Goal: Task Accomplishment & Management: Manage account settings

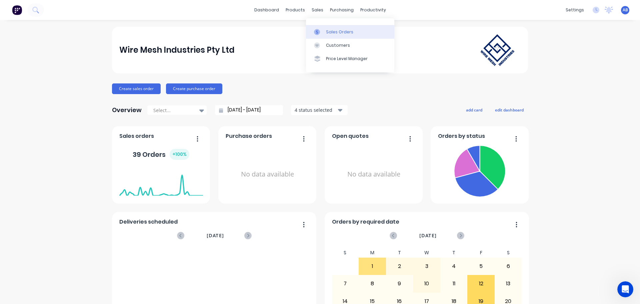
click at [332, 32] on div "Sales Orders" at bounding box center [339, 32] width 27 height 6
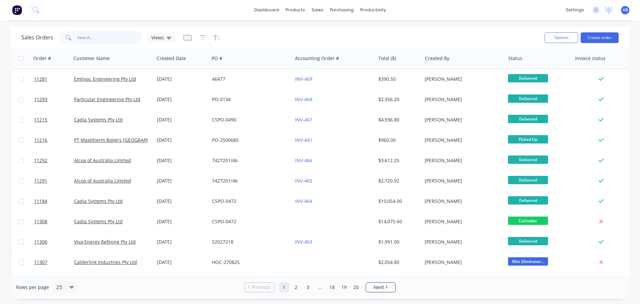
click at [99, 39] on input "text" at bounding box center [109, 37] width 65 height 13
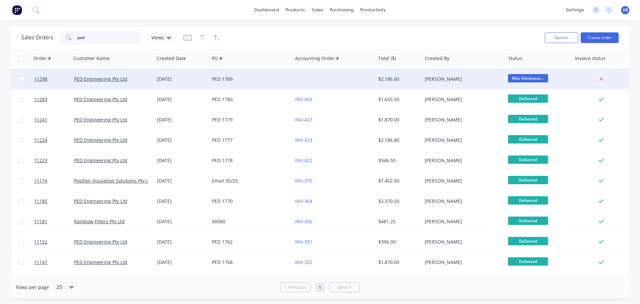
type input "ped"
click at [298, 80] on div at bounding box center [333, 79] width 83 height 20
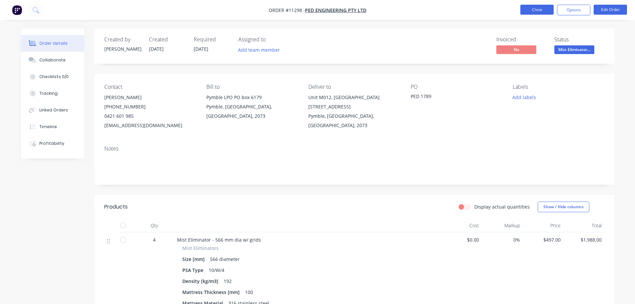
click at [538, 8] on button "Close" at bounding box center [536, 10] width 33 height 10
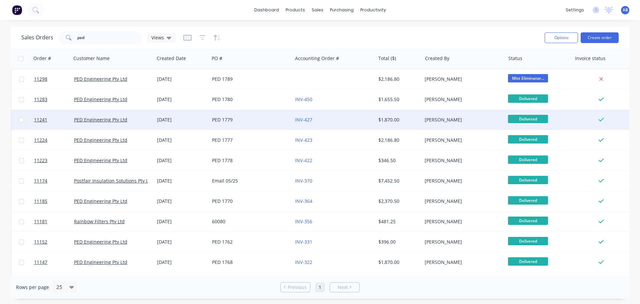
click at [270, 122] on div "PED 1779" at bounding box center [249, 119] width 74 height 7
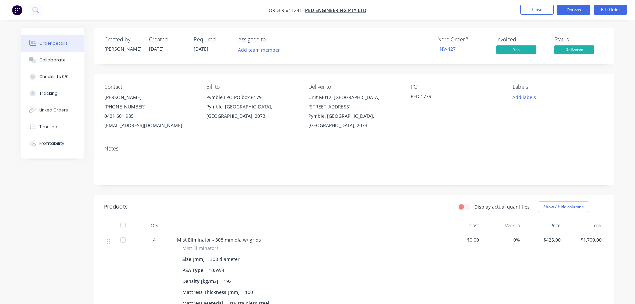
click at [576, 11] on button "Options" at bounding box center [573, 10] width 33 height 11
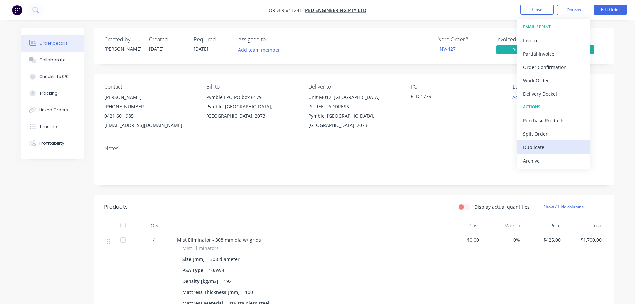
click at [531, 147] on div "Duplicate" at bounding box center [553, 147] width 61 height 10
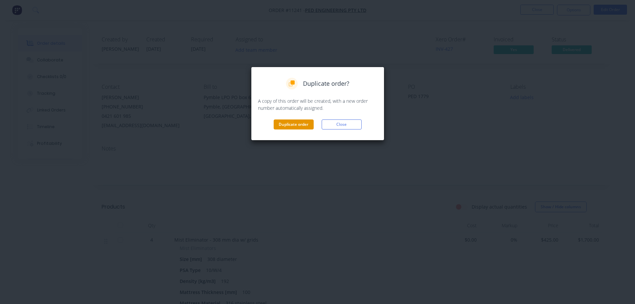
click at [299, 126] on button "Duplicate order" at bounding box center [294, 124] width 40 height 10
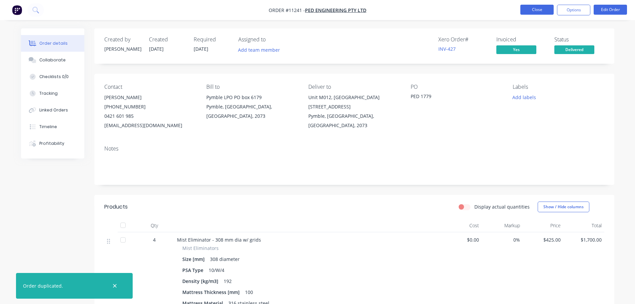
click at [540, 9] on button "Close" at bounding box center [536, 10] width 33 height 10
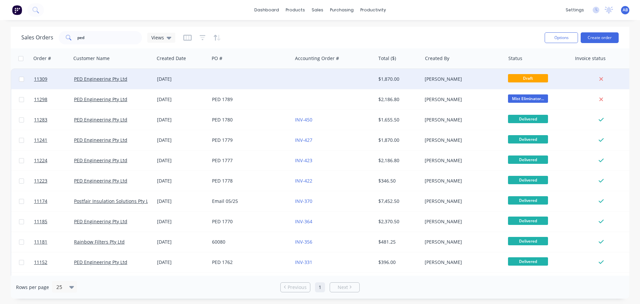
click at [283, 77] on div at bounding box center [250, 79] width 83 height 20
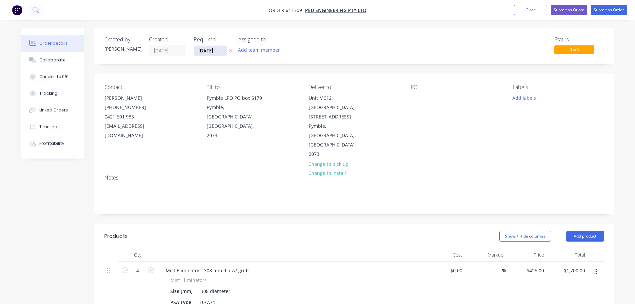
click at [220, 50] on input "[DATE]" at bounding box center [210, 51] width 33 height 10
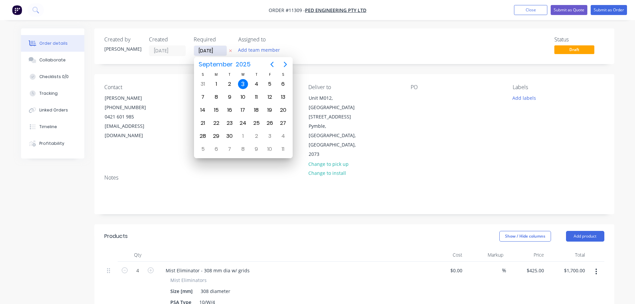
click at [217, 51] on input "[DATE]" at bounding box center [210, 51] width 33 height 10
click at [268, 124] on div "26" at bounding box center [270, 123] width 10 height 10
type input "26/09/25"
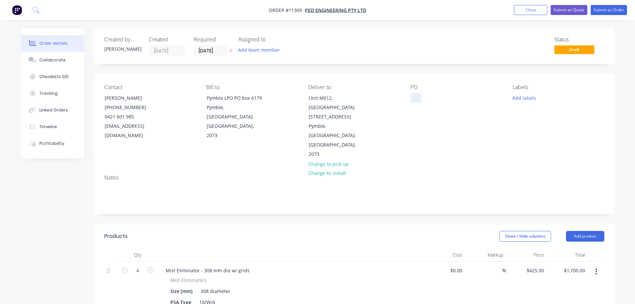
click at [418, 98] on div at bounding box center [415, 98] width 11 height 10
click at [353, 248] on div at bounding box center [291, 254] width 267 height 13
click at [415, 101] on div at bounding box center [415, 98] width 11 height 10
click at [607, 10] on button "Submit as Order" at bounding box center [608, 10] width 36 height 10
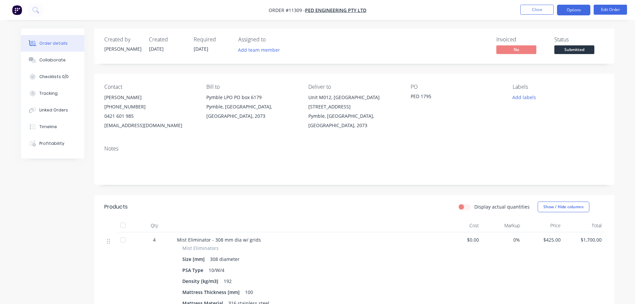
click at [573, 9] on button "Options" at bounding box center [573, 10] width 33 height 11
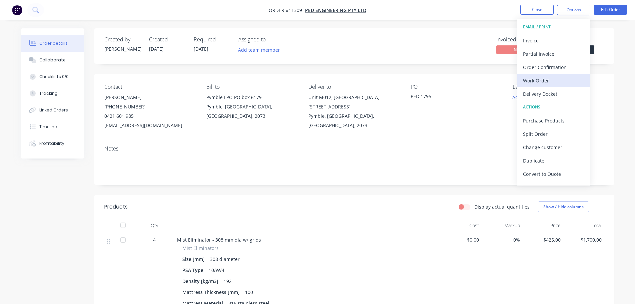
click at [537, 80] on div "Work Order" at bounding box center [553, 81] width 61 height 10
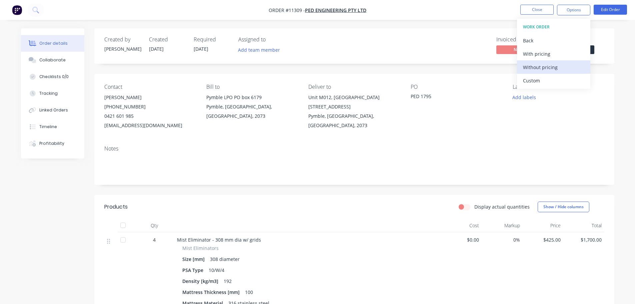
click at [537, 70] on div "Without pricing" at bounding box center [553, 67] width 61 height 10
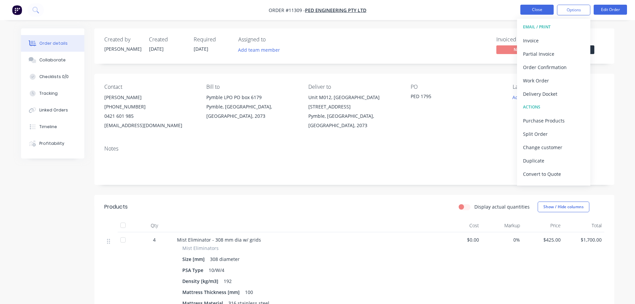
click at [540, 9] on button "Close" at bounding box center [536, 10] width 33 height 10
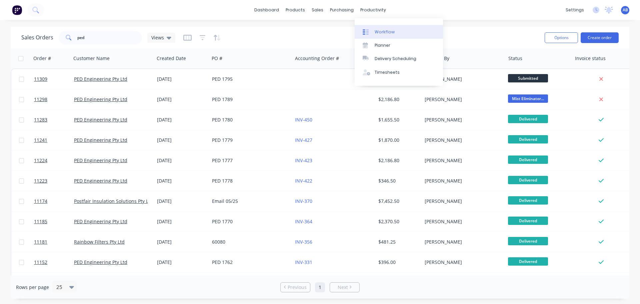
click at [380, 30] on div "Workflow" at bounding box center [384, 32] width 20 height 6
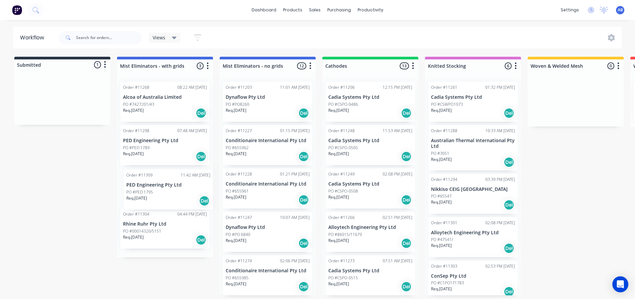
drag, startPoint x: 55, startPoint y: 107, endPoint x: 162, endPoint y: 198, distance: 141.1
click at [162, 198] on div "Submitted 1 Status colour #273444 hex #273444 Save Cancel Summaries Total order…" at bounding box center [454, 176] width 918 height 238
click at [19, 4] on button at bounding box center [17, 9] width 14 height 13
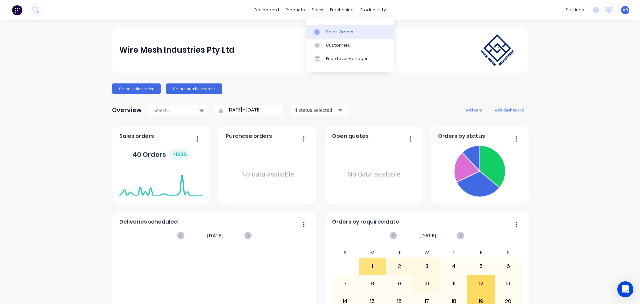
click at [330, 31] on div "Sales Orders" at bounding box center [339, 32] width 27 height 6
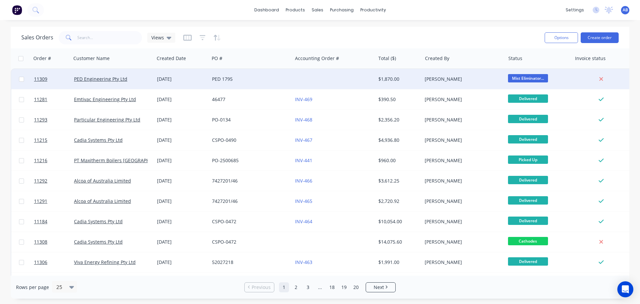
click at [277, 79] on div "PED 1795" at bounding box center [249, 79] width 74 height 7
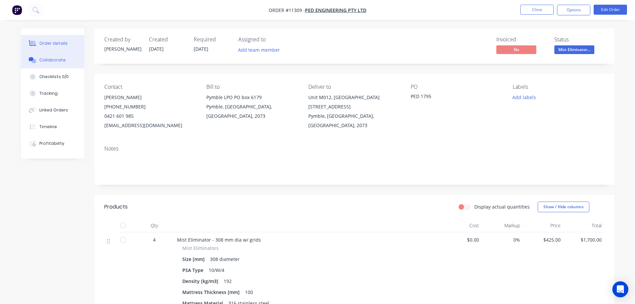
click at [50, 62] on div "Collaborate" at bounding box center [52, 60] width 26 height 6
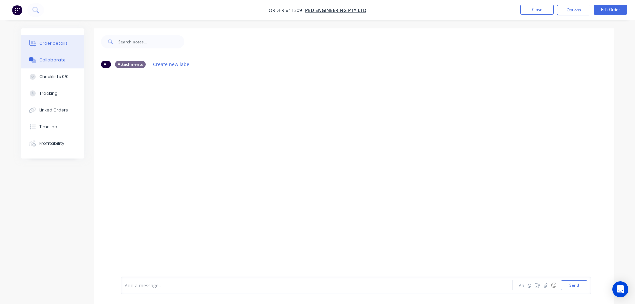
click at [43, 43] on div "Order details" at bounding box center [53, 43] width 28 height 6
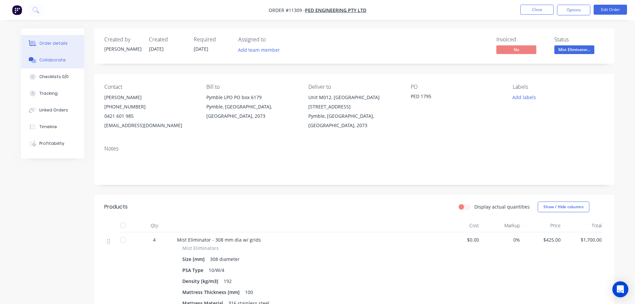
click at [56, 59] on div "Collaborate" at bounding box center [52, 60] width 26 height 6
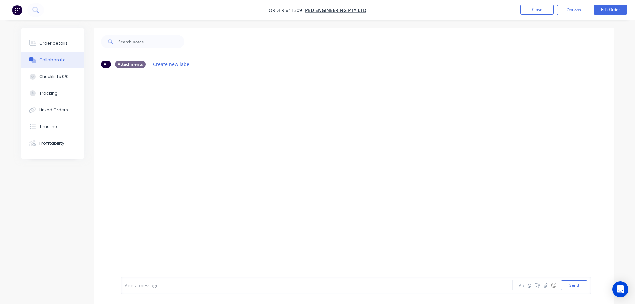
click at [59, 57] on button "Collaborate" at bounding box center [52, 60] width 63 height 17
click at [46, 43] on div "Order details" at bounding box center [53, 43] width 28 height 6
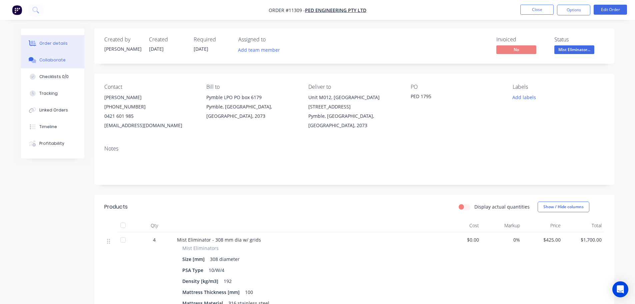
click at [49, 57] on div "Collaborate" at bounding box center [52, 60] width 26 height 6
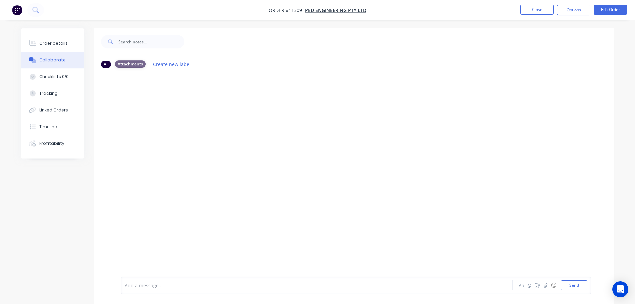
click at [132, 64] on div "Attachments" at bounding box center [130, 63] width 31 height 7
click at [103, 64] on div "All" at bounding box center [106, 63] width 10 height 7
click at [47, 46] on button "Order details" at bounding box center [52, 43] width 63 height 17
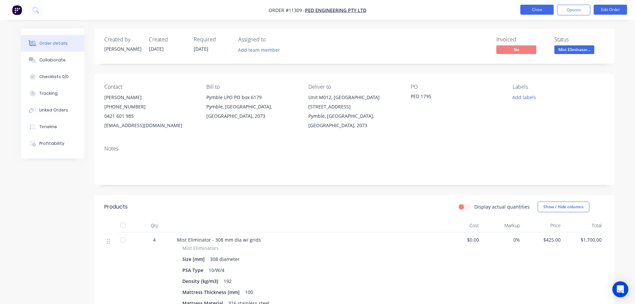
click at [531, 11] on button "Close" at bounding box center [536, 10] width 33 height 10
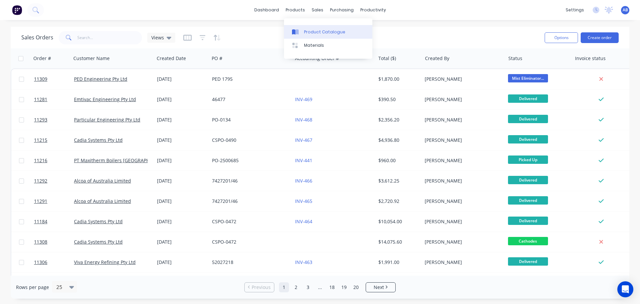
click at [312, 31] on div "Product Catalogue" at bounding box center [324, 32] width 41 height 6
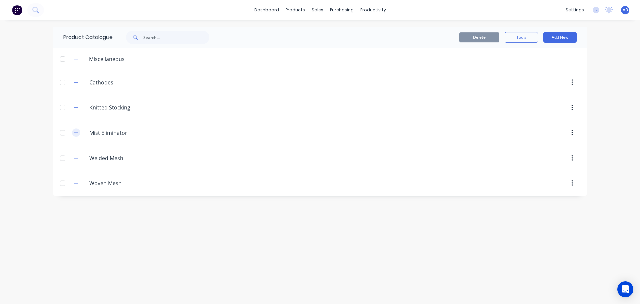
click at [78, 133] on icon "button" at bounding box center [76, 132] width 4 height 5
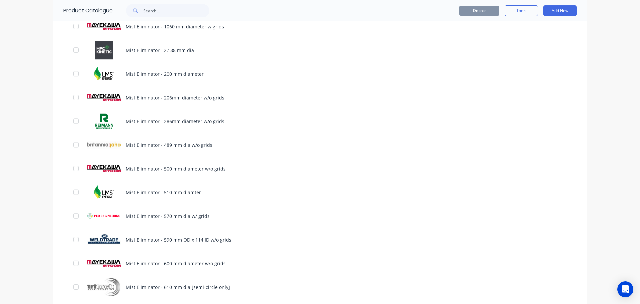
scroll to position [500, 0]
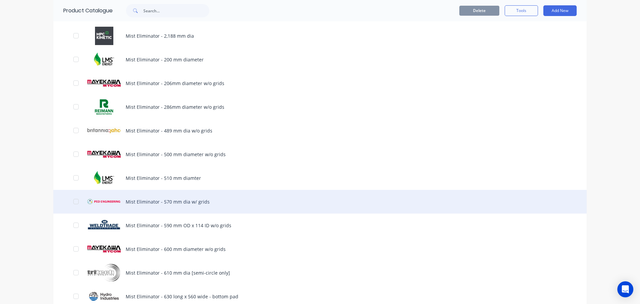
click at [168, 203] on div "Mist Eliminator - 570 mm dia w/ grids" at bounding box center [319, 202] width 533 height 24
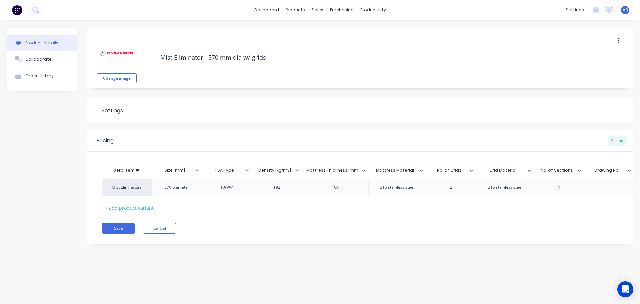
type textarea "x"
click at [33, 60] on div "Collaborate" at bounding box center [38, 59] width 26 height 5
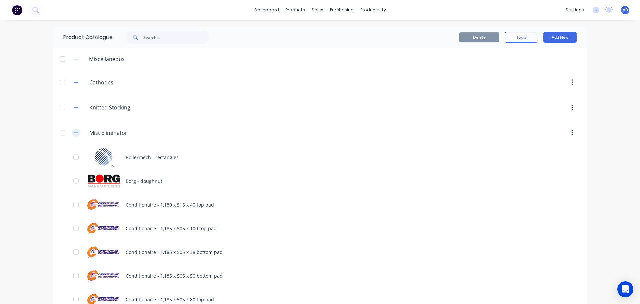
click at [74, 132] on icon "button" at bounding box center [76, 132] width 4 height 5
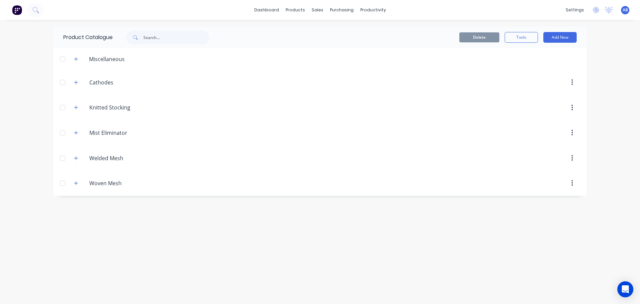
click at [18, 10] on img at bounding box center [17, 10] width 10 height 10
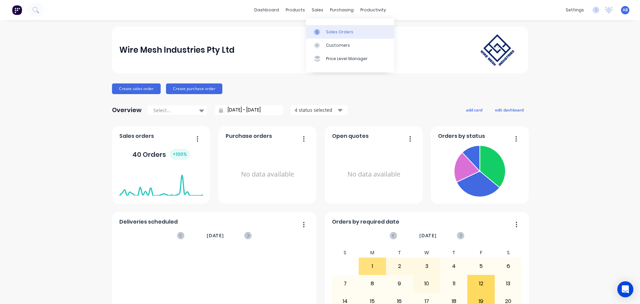
click at [331, 33] on div "Sales Orders" at bounding box center [339, 32] width 27 height 6
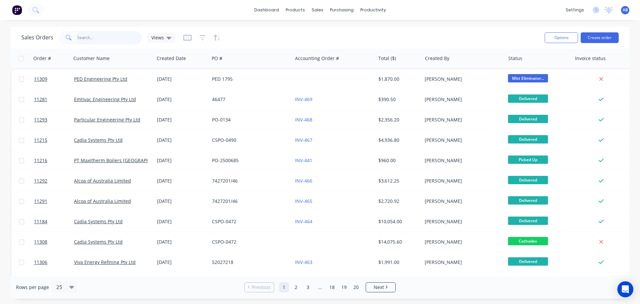
click at [106, 40] on input "text" at bounding box center [109, 37] width 65 height 13
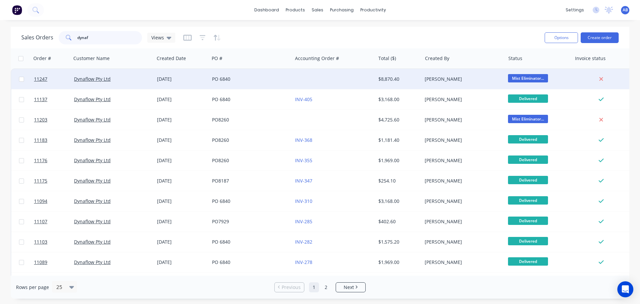
type input "dynaf"
click at [312, 83] on div at bounding box center [333, 79] width 83 height 20
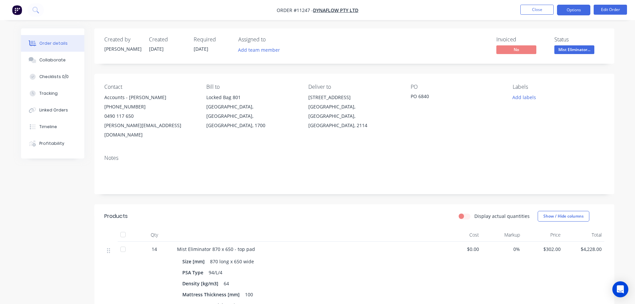
click at [574, 12] on button "Options" at bounding box center [573, 10] width 33 height 11
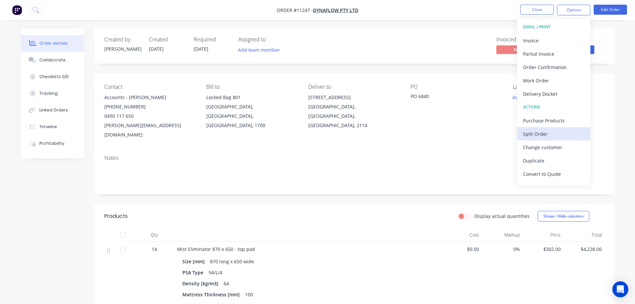
click at [534, 132] on div "Split Order" at bounding box center [553, 134] width 61 height 10
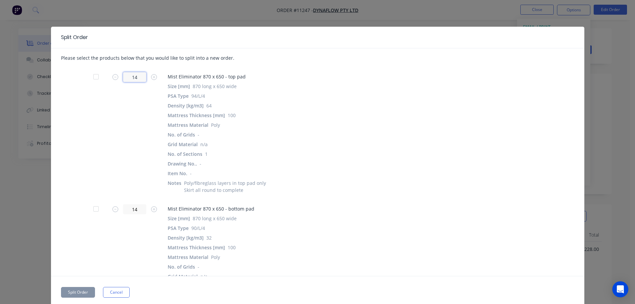
click at [141, 76] on input "14" at bounding box center [134, 77] width 23 height 10
click at [137, 78] on input "14" at bounding box center [134, 77] width 23 height 10
type input "12"
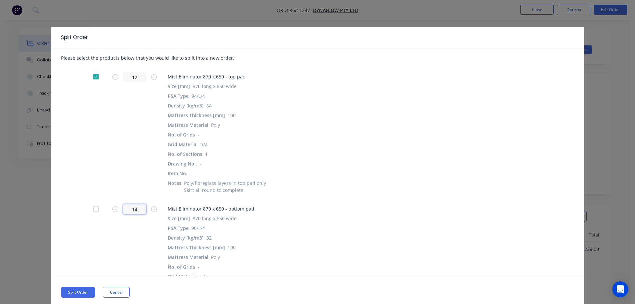
click at [136, 210] on input "14" at bounding box center [134, 209] width 23 height 10
type input "12"
click at [78, 295] on button "Split Order" at bounding box center [78, 292] width 34 height 11
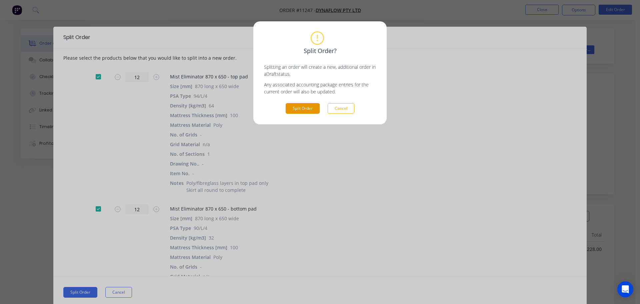
click at [301, 105] on button "Split Order" at bounding box center [303, 108] width 34 height 11
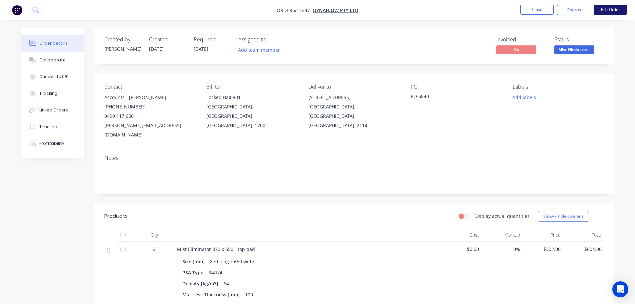
click at [609, 12] on button "Edit Order" at bounding box center [609, 10] width 33 height 10
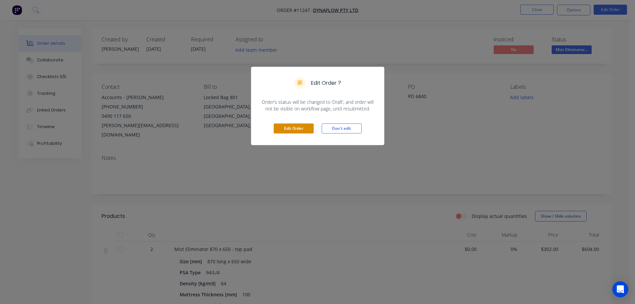
click at [298, 130] on button "Edit Order" at bounding box center [294, 128] width 40 height 10
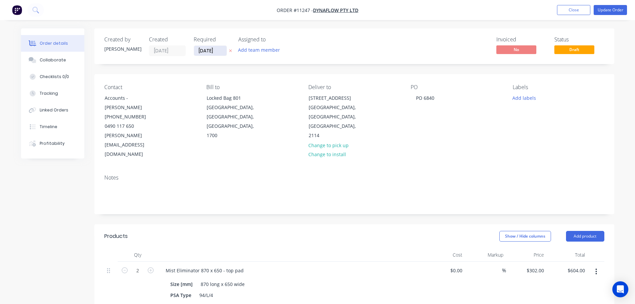
click at [214, 54] on input "31/07/25" at bounding box center [210, 51] width 33 height 10
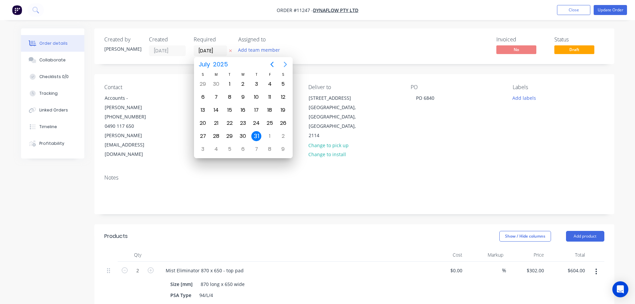
click at [282, 66] on icon "Next page" at bounding box center [285, 64] width 8 height 8
click at [242, 83] on div "3" at bounding box center [243, 84] width 10 height 10
type input "[DATE]"
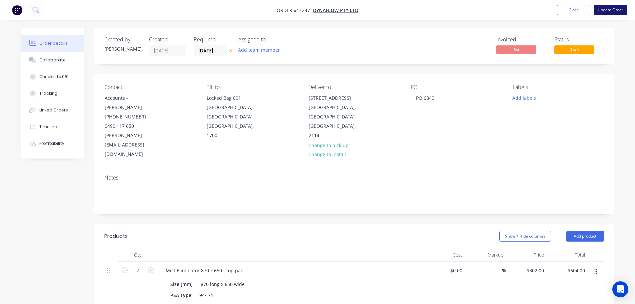
click at [616, 8] on button "Update Order" at bounding box center [609, 10] width 33 height 10
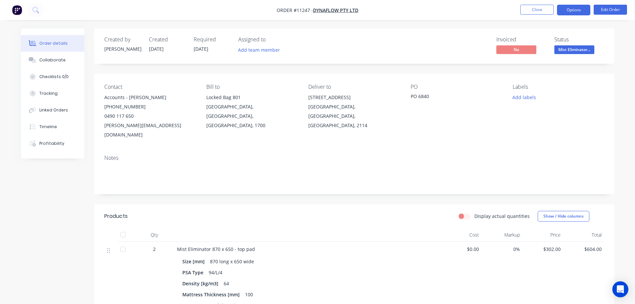
click at [576, 9] on button "Options" at bounding box center [573, 10] width 33 height 11
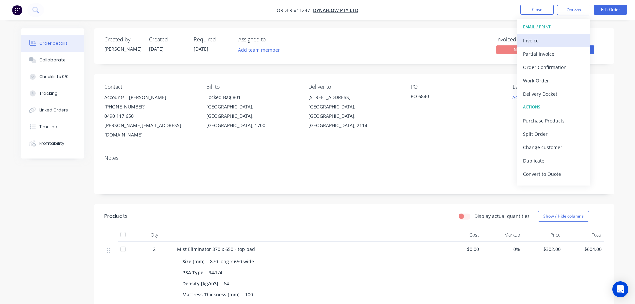
click at [533, 42] on div "Invoice" at bounding box center [553, 41] width 61 height 10
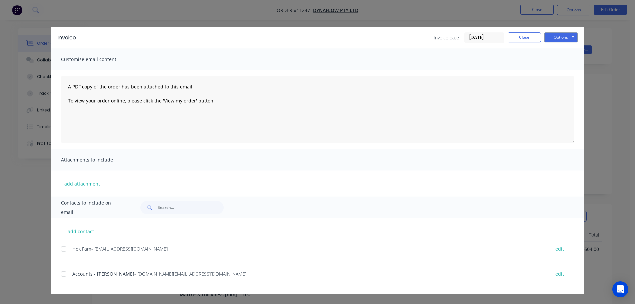
click at [63, 274] on div at bounding box center [63, 273] width 13 height 13
click at [564, 36] on button "Options" at bounding box center [560, 37] width 33 height 10
click at [560, 72] on button "Email" at bounding box center [565, 71] width 43 height 11
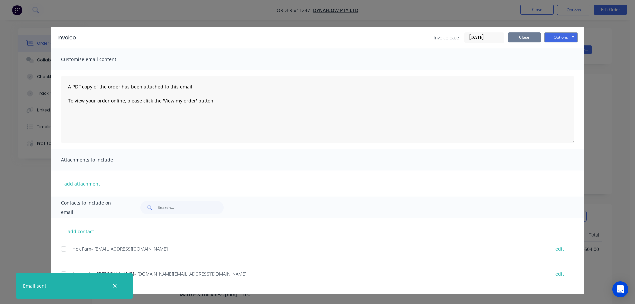
click at [527, 40] on button "Close" at bounding box center [523, 37] width 33 height 10
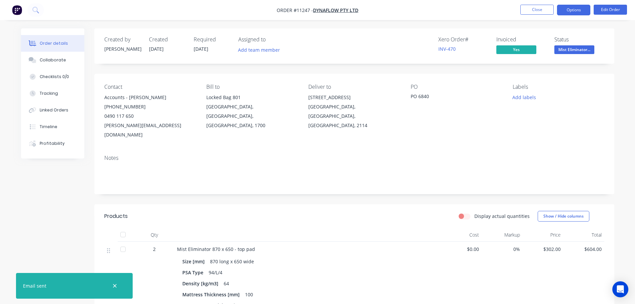
click at [587, 9] on button "Options" at bounding box center [573, 10] width 33 height 11
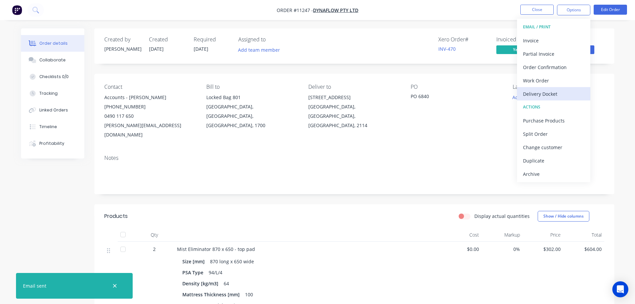
click at [539, 94] on div "Delivery Docket" at bounding box center [553, 94] width 61 height 10
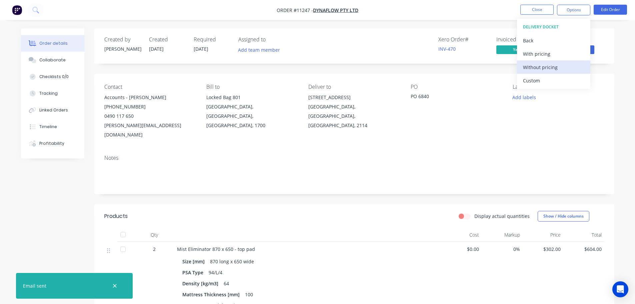
click at [539, 66] on div "Without pricing" at bounding box center [553, 67] width 61 height 10
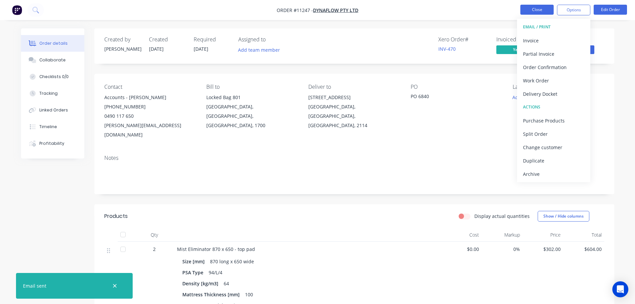
click at [534, 8] on button "Close" at bounding box center [536, 10] width 33 height 10
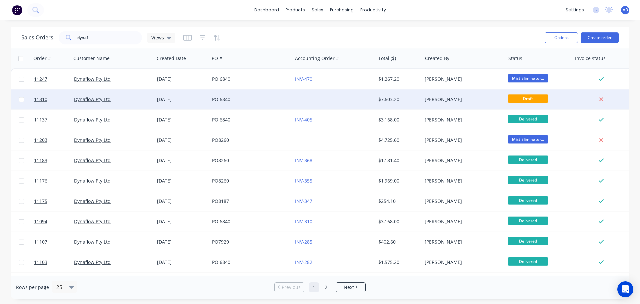
click at [302, 98] on div at bounding box center [333, 99] width 83 height 20
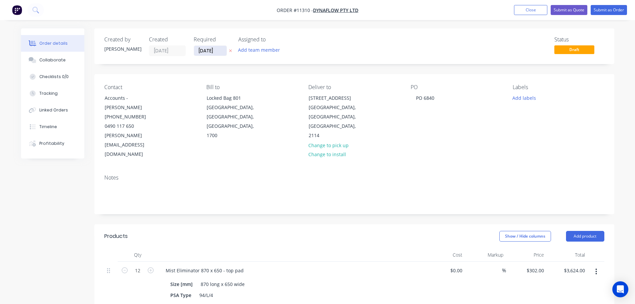
click at [223, 51] on input "[DATE]" at bounding box center [210, 51] width 33 height 10
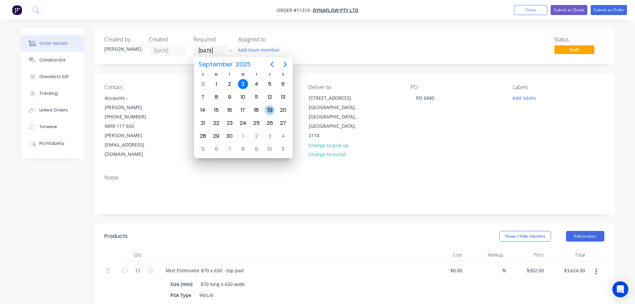
click at [269, 111] on div "19" at bounding box center [270, 110] width 10 height 10
type input "19/09/25"
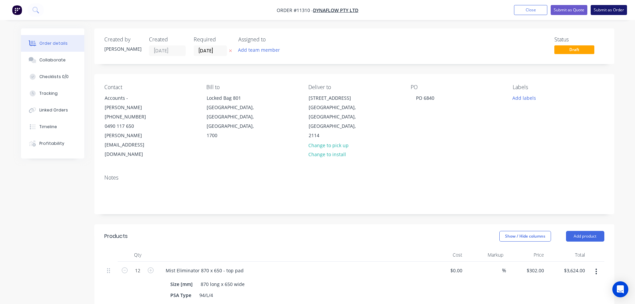
click at [606, 10] on button "Submit as Order" at bounding box center [608, 10] width 36 height 10
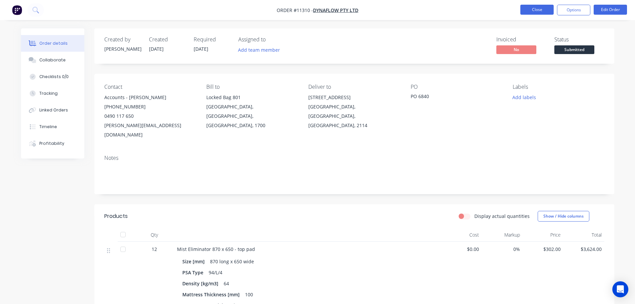
click at [544, 9] on button "Close" at bounding box center [536, 10] width 33 height 10
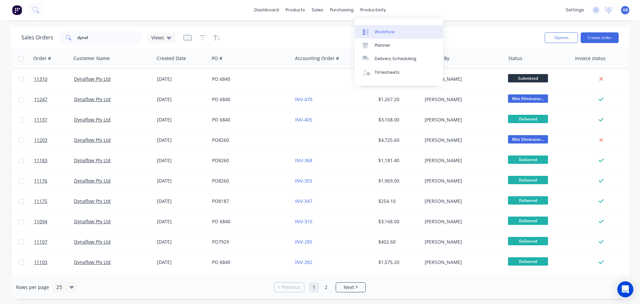
click at [375, 31] on div "Workflow" at bounding box center [384, 32] width 20 height 6
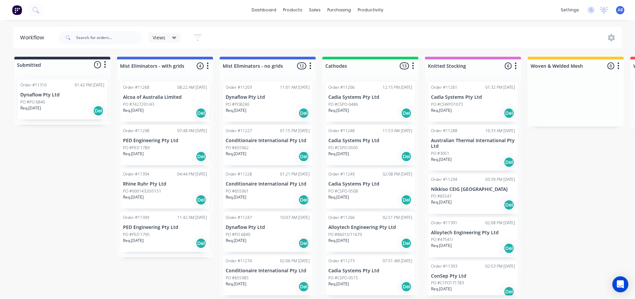
scroll to position [33, 0]
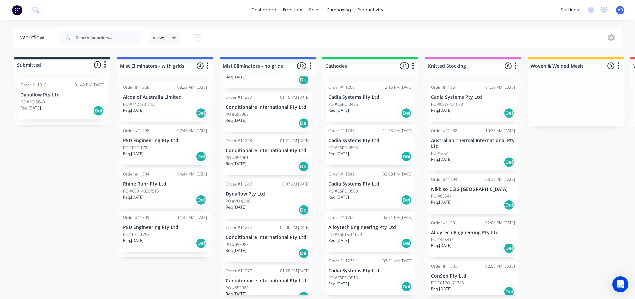
click at [261, 207] on div "Req. 03/09/25 Del" at bounding box center [268, 209] width 84 height 11
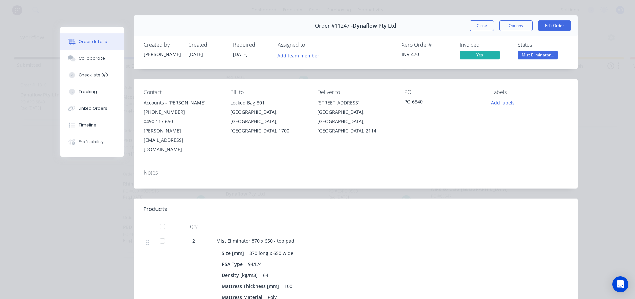
scroll to position [0, 0]
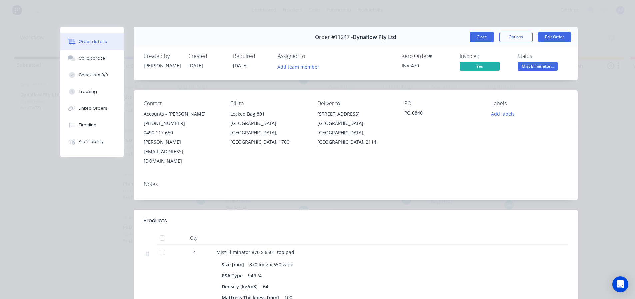
click at [481, 36] on button "Close" at bounding box center [481, 37] width 24 height 11
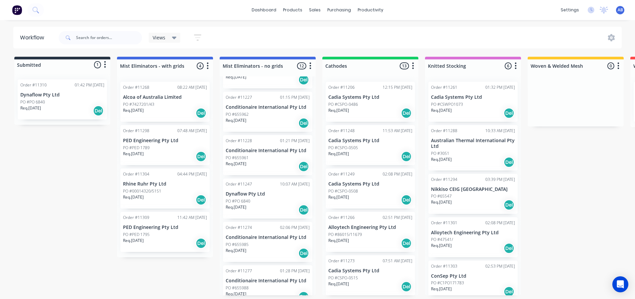
click at [253, 206] on div "Req. 03/09/25 Del" at bounding box center [268, 209] width 84 height 11
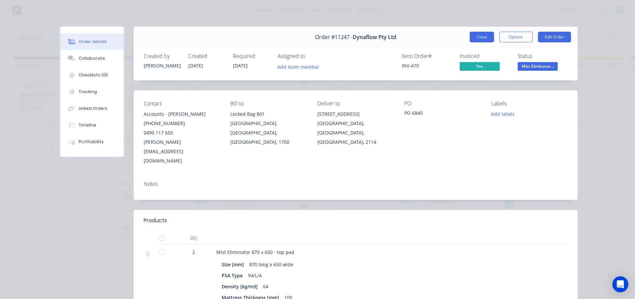
click at [476, 42] on button "Close" at bounding box center [481, 37] width 24 height 11
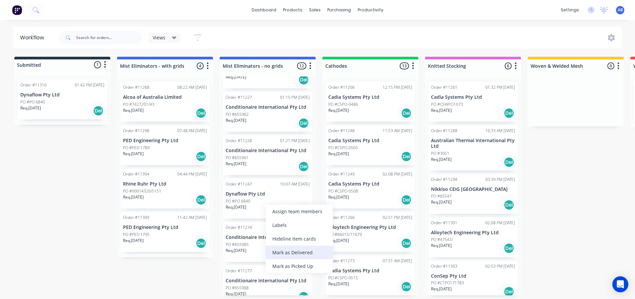
click at [280, 250] on div "Mark as Delivered" at bounding box center [299, 252] width 67 height 14
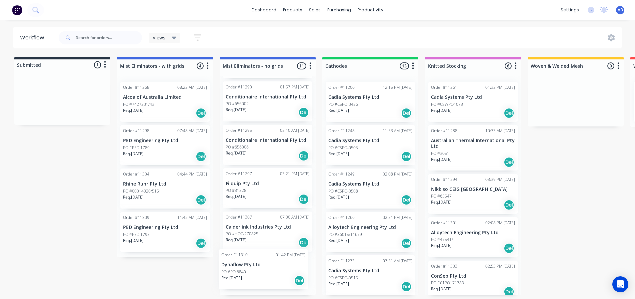
scroll to position [309, 0]
drag, startPoint x: 65, startPoint y: 106, endPoint x: 272, endPoint y: 233, distance: 242.4
click at [272, 233] on div "Submitted 1 Status colour #273444 hex #273444 Save Cancel Summaries Total order…" at bounding box center [454, 176] width 918 height 238
click at [271, 240] on div "Req. 19/09/25 Del" at bounding box center [268, 242] width 84 height 11
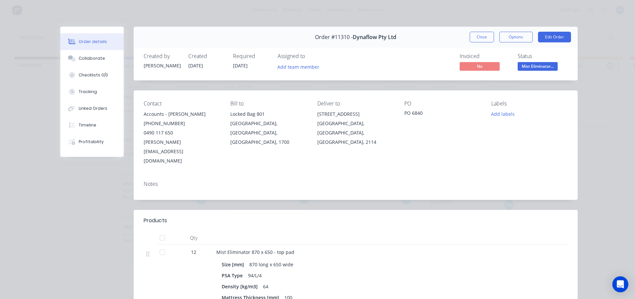
scroll to position [0, 0]
click at [477, 40] on button "Close" at bounding box center [481, 37] width 24 height 11
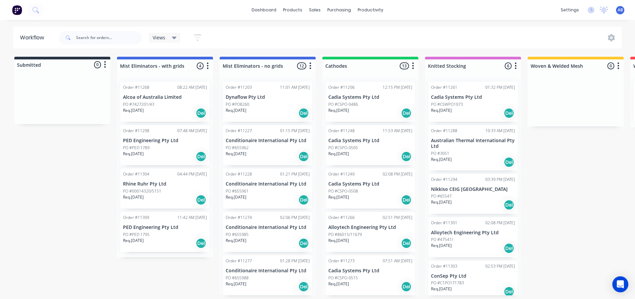
click at [17, 9] on img at bounding box center [17, 10] width 10 height 10
